Goal: Check status: Check status

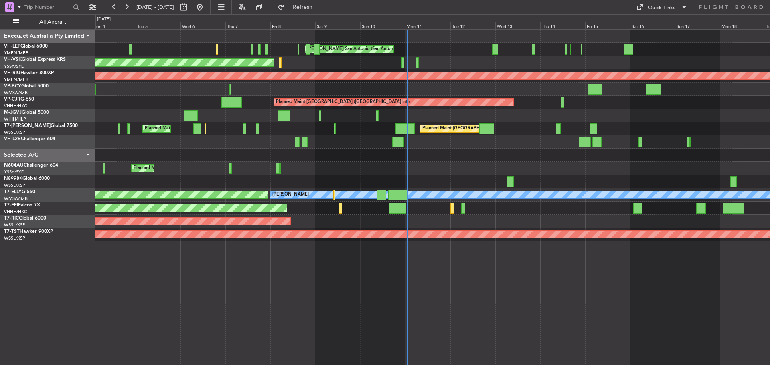
click at [610, 160] on div at bounding box center [432, 155] width 674 height 13
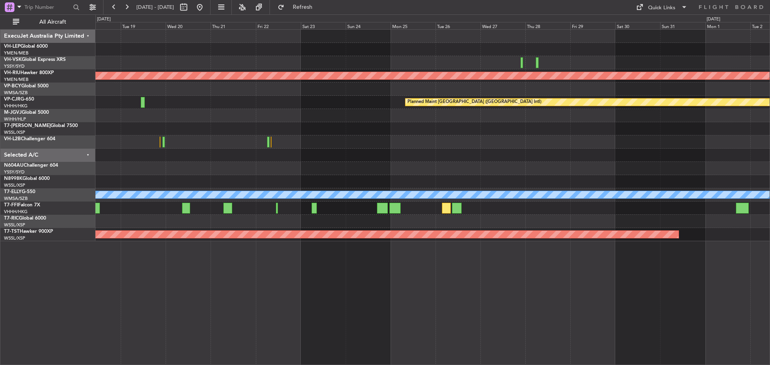
click at [44, 60] on div "Planned Maint [GEOGRAPHIC_DATA] ([GEOGRAPHIC_DATA]) Planned Maint [GEOGRAPHIC_D…" at bounding box center [385, 189] width 770 height 351
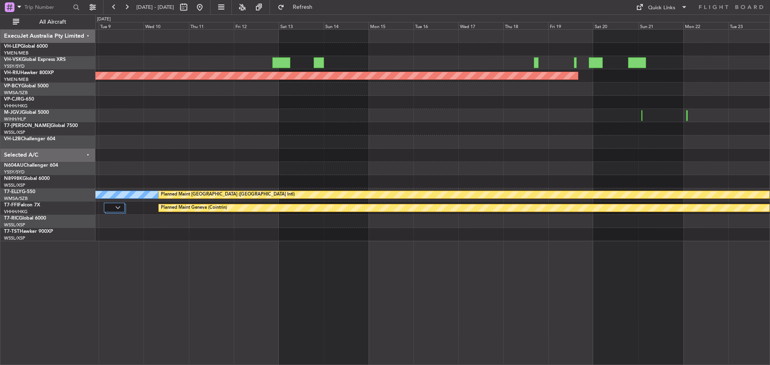
click at [379, 70] on div "Planned Maint [GEOGRAPHIC_DATA] ([GEOGRAPHIC_DATA]) Planned Maint [GEOGRAPHIC_D…" at bounding box center [432, 136] width 674 height 212
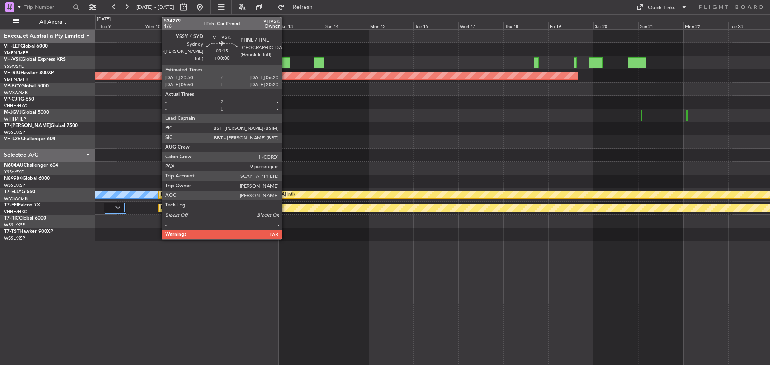
click at [285, 62] on div at bounding box center [281, 62] width 18 height 11
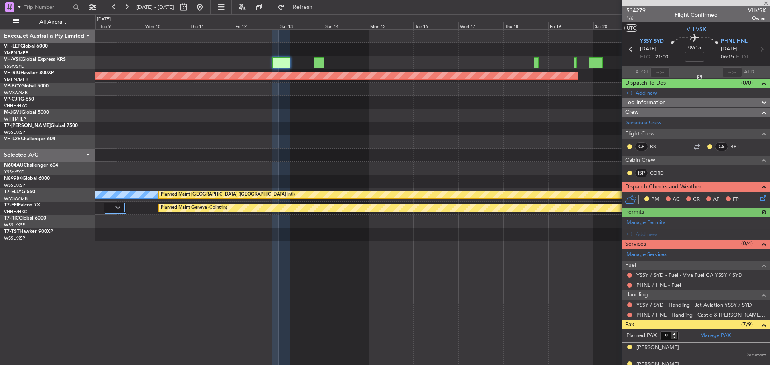
scroll to position [120, 0]
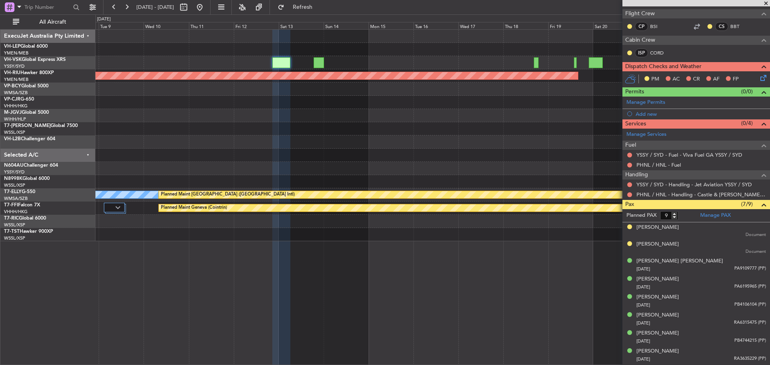
click at [765, 3] on span at bounding box center [766, 3] width 8 height 7
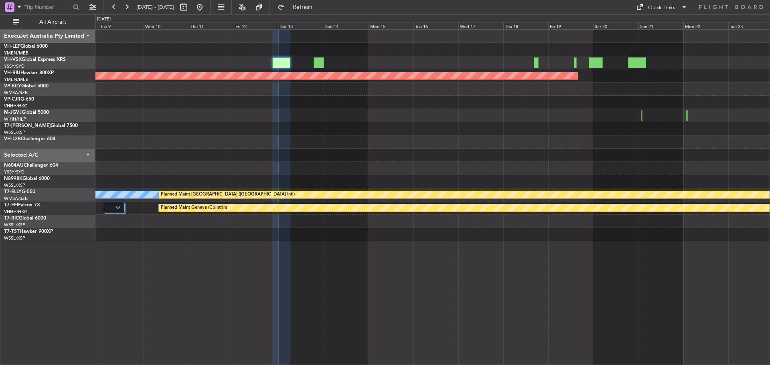
type input "0"
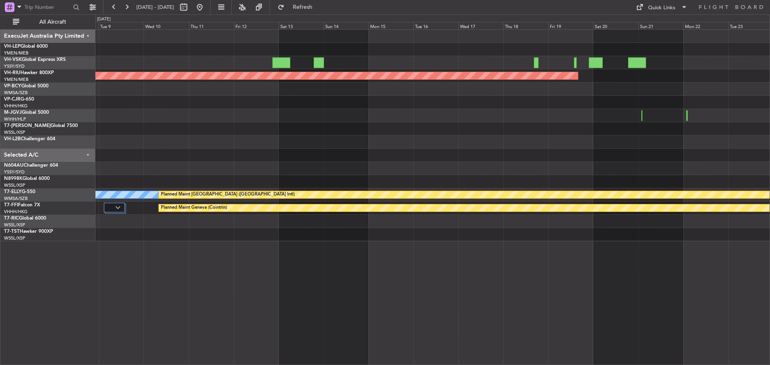
scroll to position [0, 0]
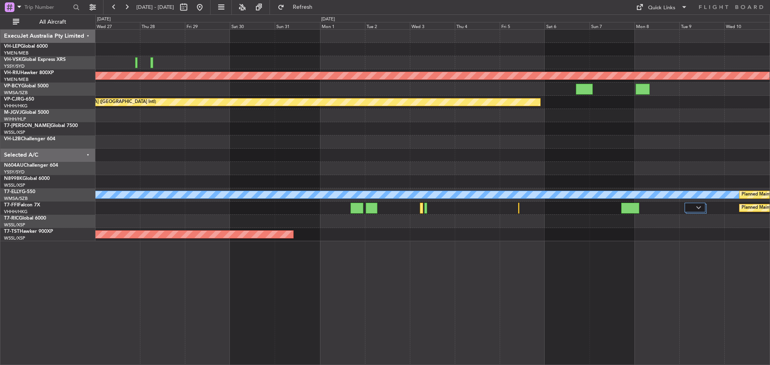
click at [769, 167] on html "[DATE] - [DATE] Refresh Quick Links All Aircraft Planned Maint [GEOGRAPHIC_DATA…" at bounding box center [385, 182] width 770 height 365
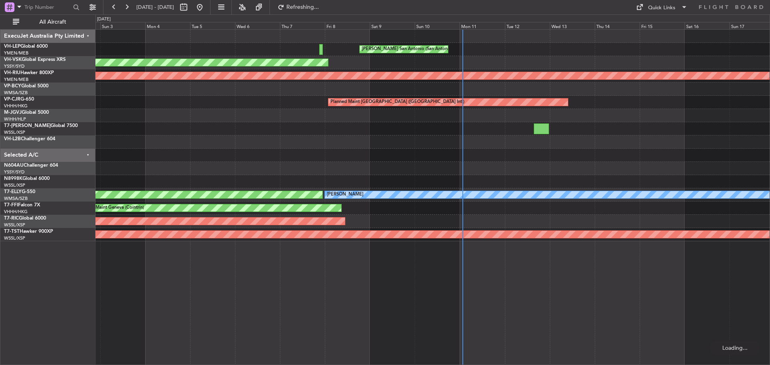
click at [602, 140] on div at bounding box center [432, 142] width 674 height 13
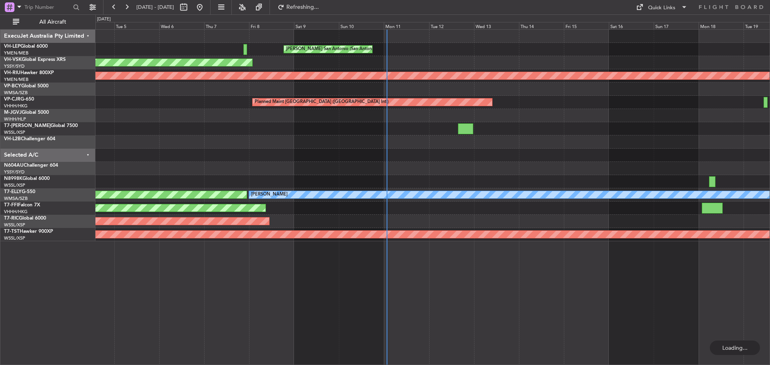
click at [566, 142] on div at bounding box center [432, 142] width 674 height 13
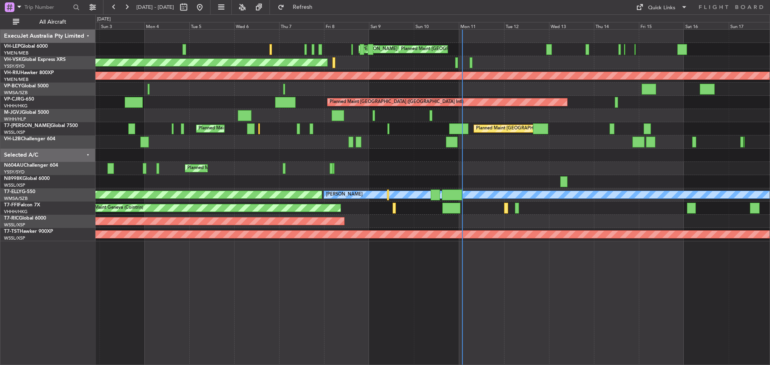
click at [519, 154] on div at bounding box center [432, 155] width 674 height 13
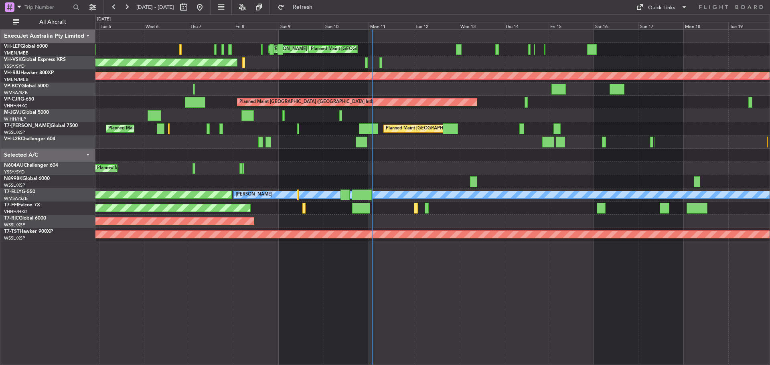
click at [545, 158] on div at bounding box center [432, 155] width 674 height 13
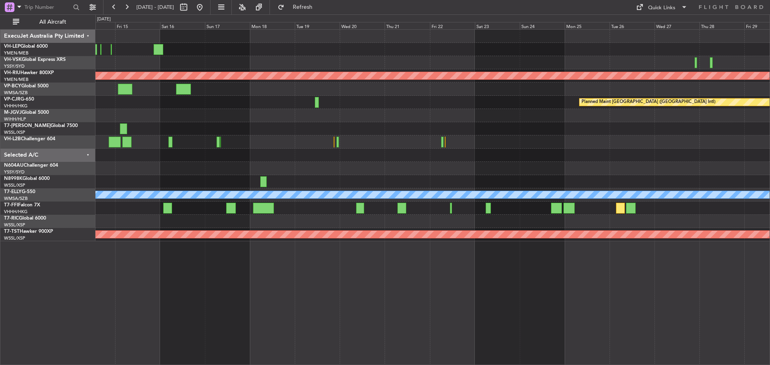
click at [324, 156] on div at bounding box center [432, 155] width 674 height 13
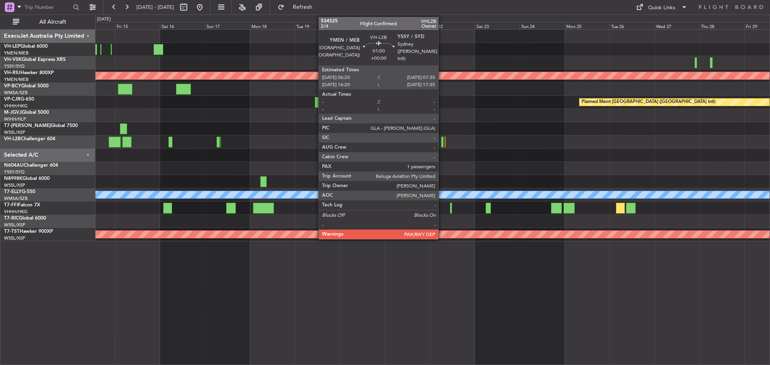
click at [442, 140] on div at bounding box center [442, 142] width 2 height 11
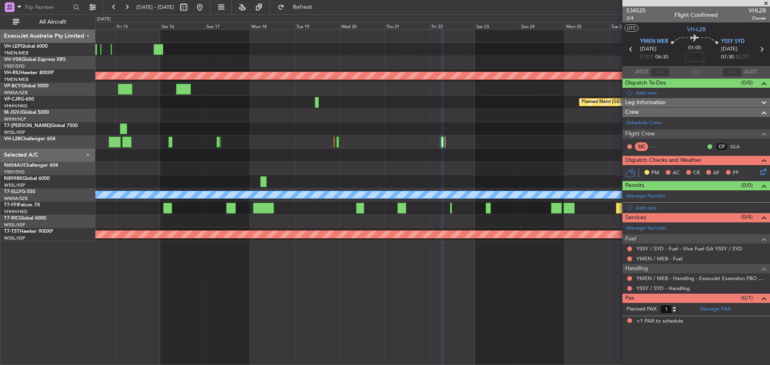
click at [766, 3] on span at bounding box center [766, 3] width 8 height 7
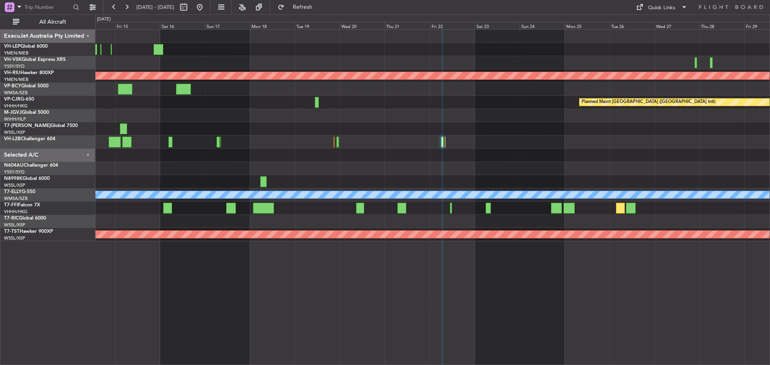
type input "0"
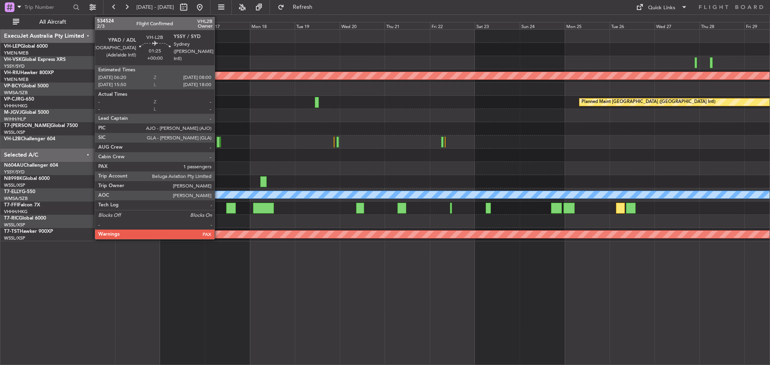
click at [218, 142] on div at bounding box center [217, 142] width 3 height 11
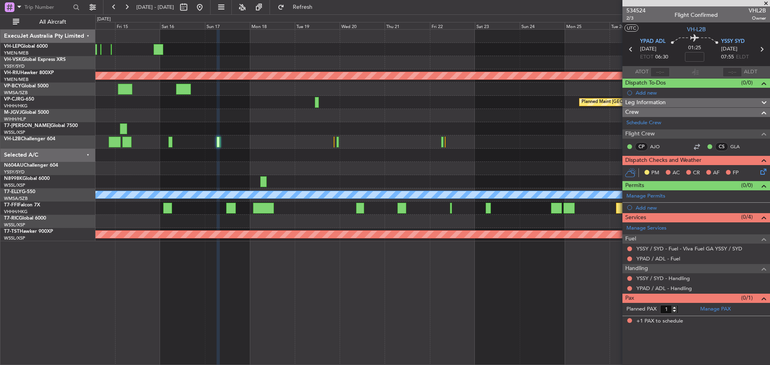
click at [767, 4] on span at bounding box center [766, 3] width 8 height 7
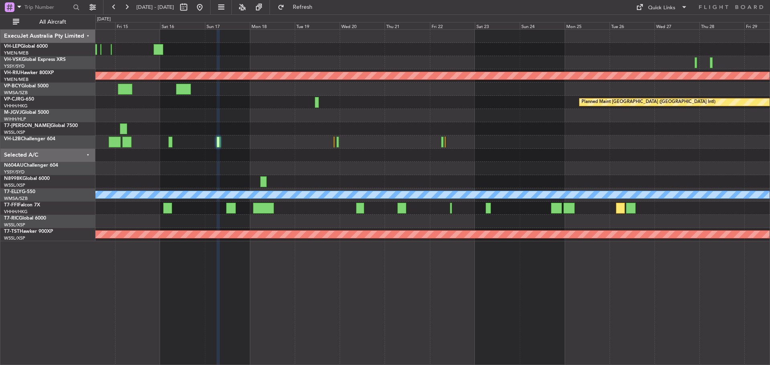
type input "0"
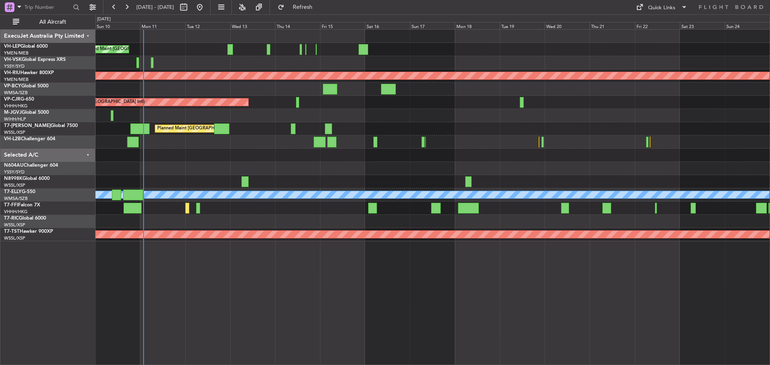
click at [418, 168] on div at bounding box center [432, 168] width 674 height 13
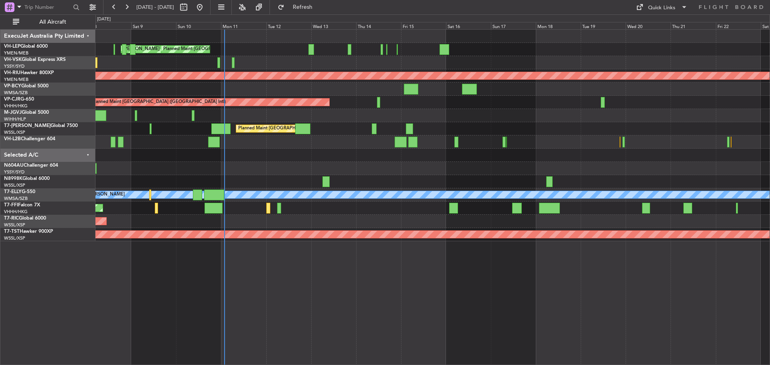
click at [690, 58] on div "Planned Maint [GEOGRAPHIC_DATA] ([GEOGRAPHIC_DATA])" at bounding box center [432, 62] width 674 height 13
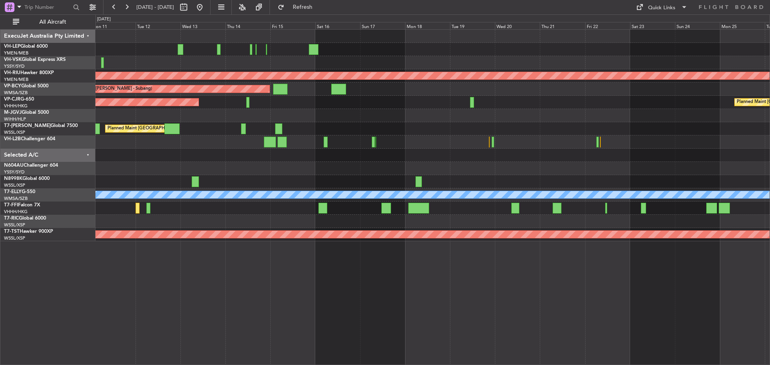
click at [469, 164] on div at bounding box center [432, 168] width 674 height 13
